Goal: Information Seeking & Learning: Check status

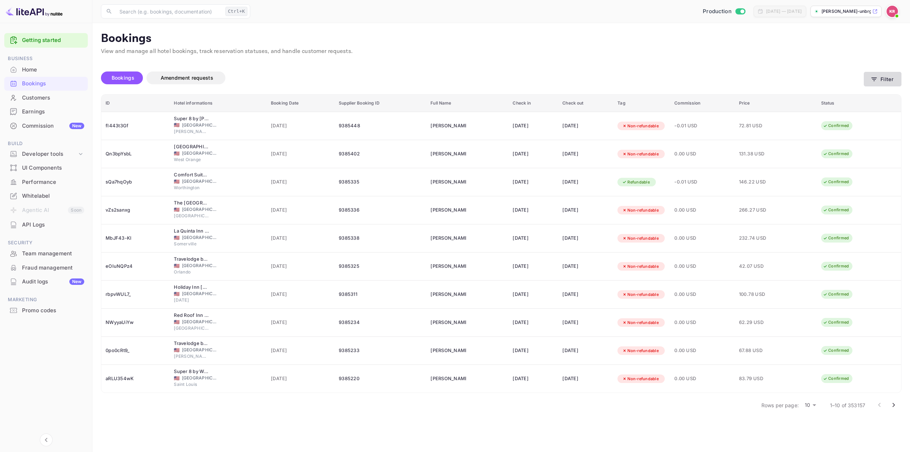
click at [879, 76] on button "Filter" at bounding box center [883, 79] width 38 height 15
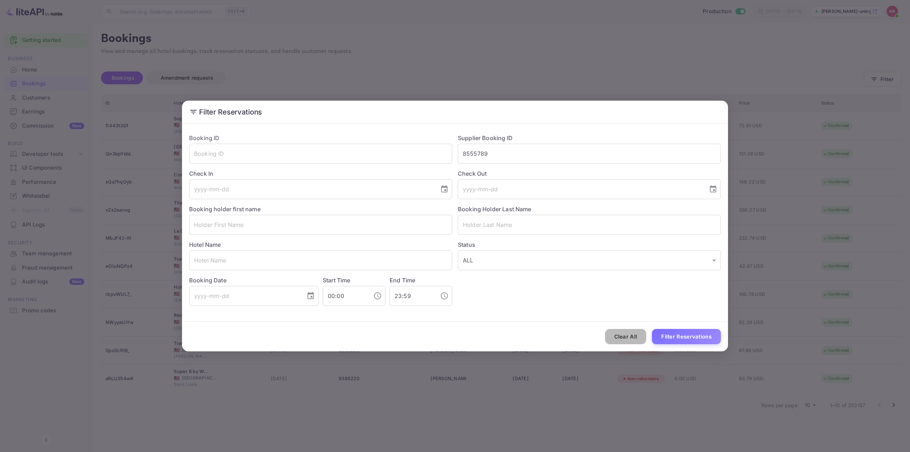
click at [630, 335] on button "Clear All" at bounding box center [626, 336] width 42 height 15
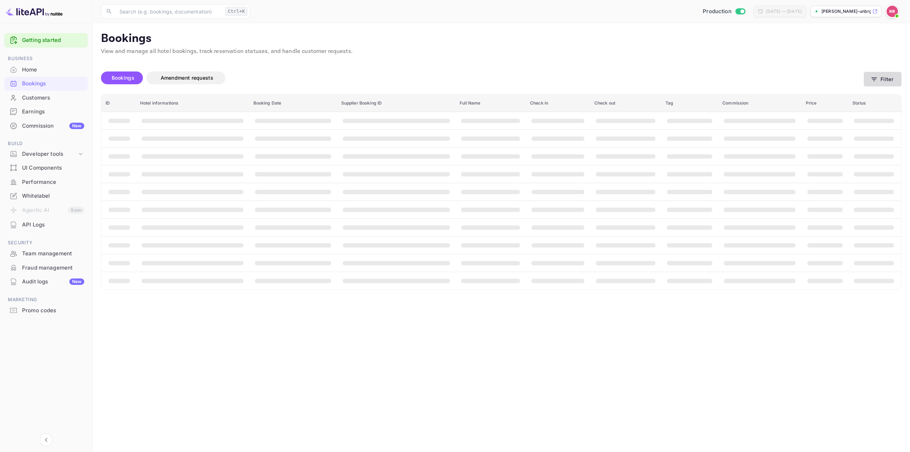
click at [881, 76] on button "Filter" at bounding box center [883, 79] width 38 height 15
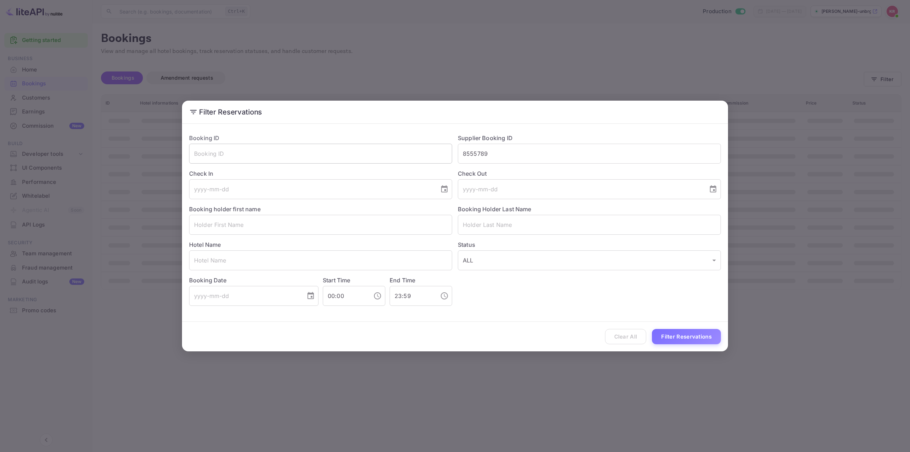
click at [309, 154] on input "text" at bounding box center [320, 154] width 263 height 20
drag, startPoint x: 479, startPoint y: 155, endPoint x: 406, endPoint y: 155, distance: 72.9
click at [412, 159] on div "Booking ID ​ Supplier Booking ID 8555789 ​ Check In ​ Check Out ​ Booking holde…" at bounding box center [452, 217] width 538 height 178
click at [373, 154] on input "text" at bounding box center [320, 154] width 263 height 20
paste input "zJ82JRyrh"
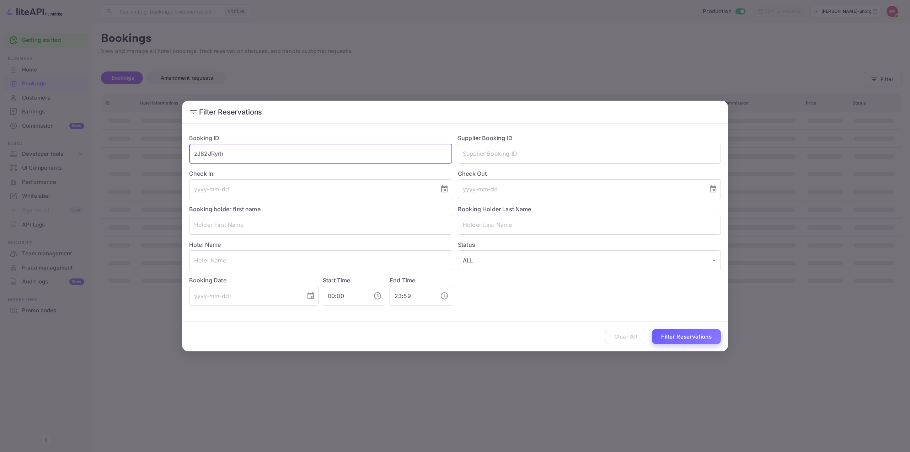
type input "zJ82JRyrh"
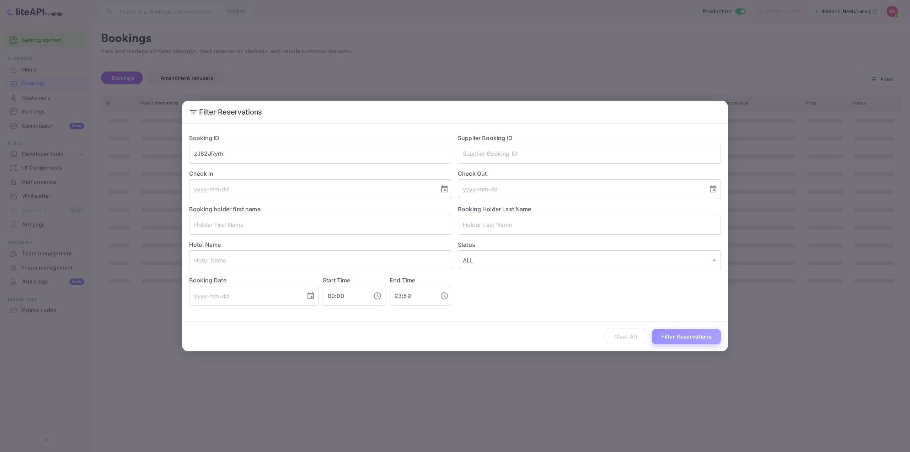
click at [679, 333] on button "Filter Reservations" at bounding box center [686, 336] width 69 height 15
click at [658, 55] on div "Filter Reservations Booking ID zJ82JRyrh ​ Supplier Booking ID ​ Check In ​ Che…" at bounding box center [455, 226] width 910 height 452
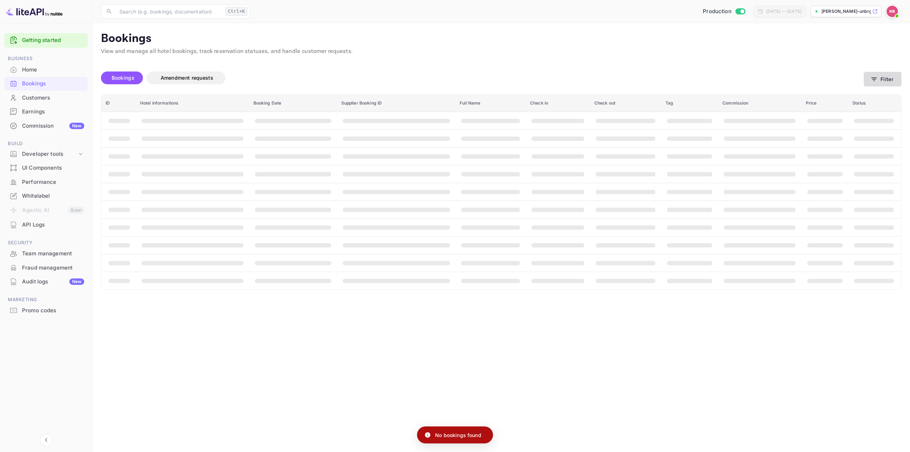
click at [879, 79] on button "Filter" at bounding box center [883, 79] width 38 height 15
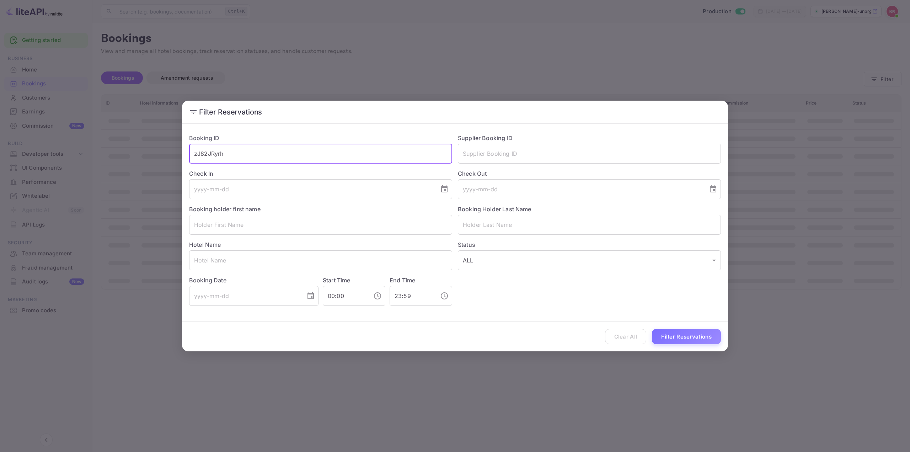
drag, startPoint x: 239, startPoint y: 150, endPoint x: 175, endPoint y: 154, distance: 64.8
click at [175, 154] on div "Filter Reservations Booking ID zJ82JRyrh ​ Supplier Booking ID ​ Check In ​ Che…" at bounding box center [455, 226] width 910 height 452
click at [730, 34] on div "Filter Reservations Booking ID ​ Supplier Booking ID ​ Check In ​ Check Out ​ B…" at bounding box center [455, 226] width 910 height 452
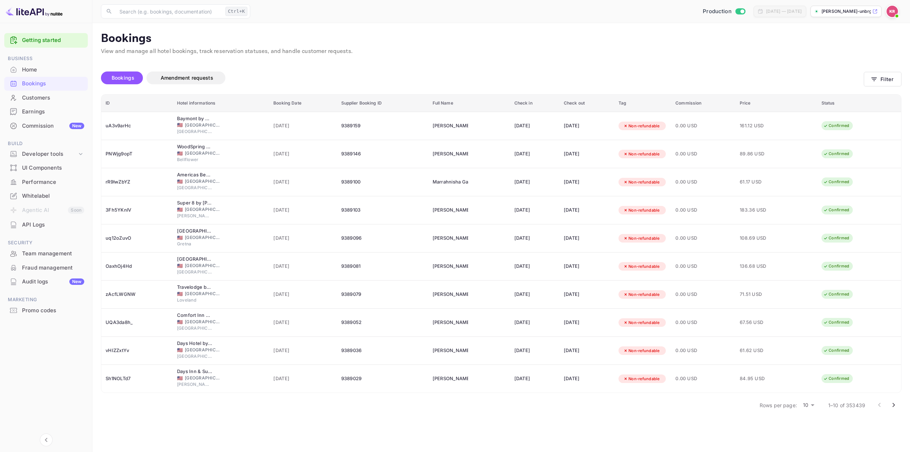
click at [892, 11] on img at bounding box center [892, 11] width 11 height 11
click at [828, 91] on div "Sign out" at bounding box center [849, 97] width 99 height 16
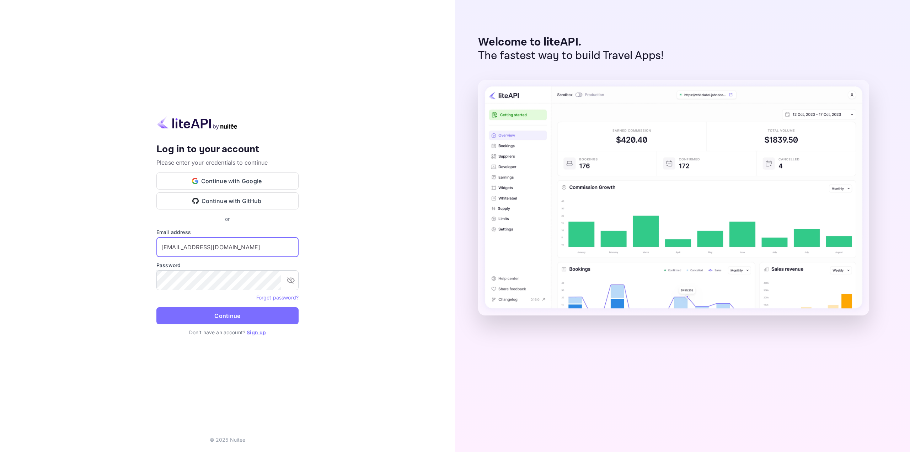
click at [223, 244] on input "[EMAIL_ADDRESS][DOMAIN_NAME]" at bounding box center [227, 247] width 142 height 20
type input "[EMAIL_ADDRESS][DOMAIN_NAME]"
click at [237, 316] on button "Continue" at bounding box center [227, 315] width 142 height 17
